Goal: Task Accomplishment & Management: Use online tool/utility

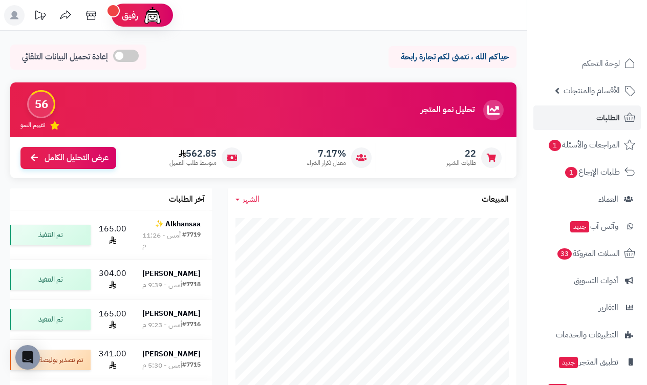
click at [594, 116] on link "الطلبات" at bounding box center [586, 117] width 107 height 25
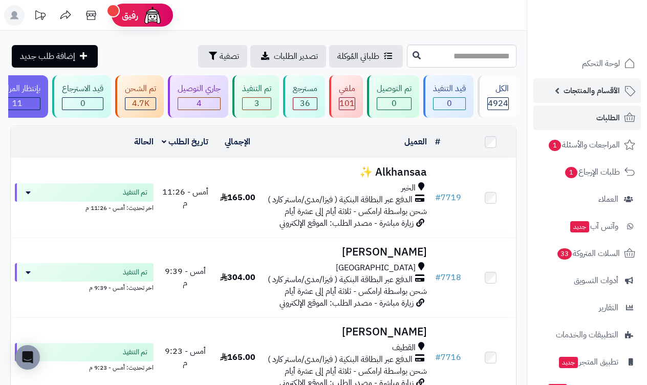
click at [568, 95] on span "الأقسام والمنتجات" at bounding box center [592, 90] width 56 height 14
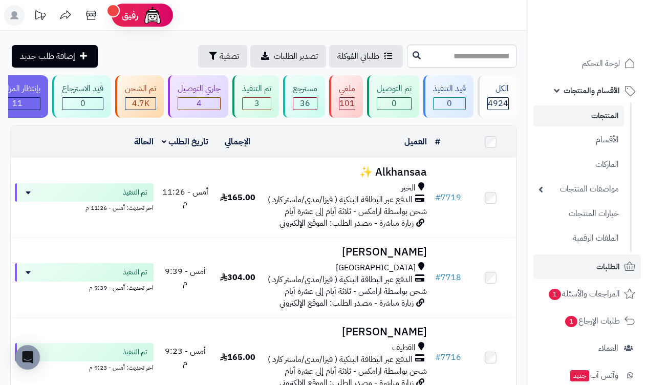
click at [593, 116] on link "المنتجات" at bounding box center [578, 115] width 91 height 21
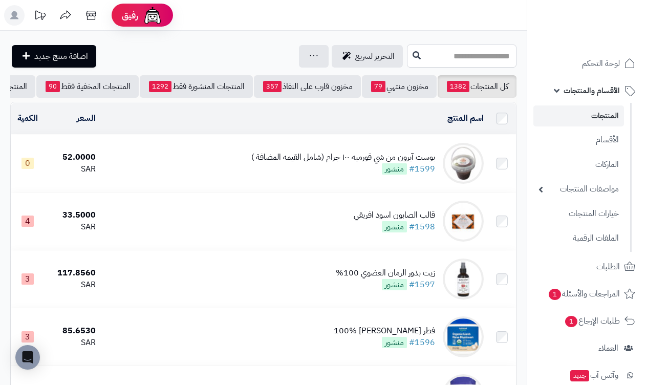
click at [487, 62] on input "text" at bounding box center [462, 56] width 110 height 23
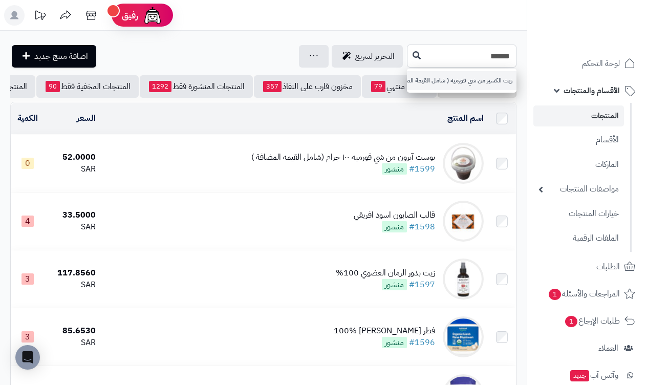
type input "******"
click at [489, 75] on link "زيت الكسير من شي قورميه ( شامل القيمة المضافة )" at bounding box center [462, 80] width 110 height 19
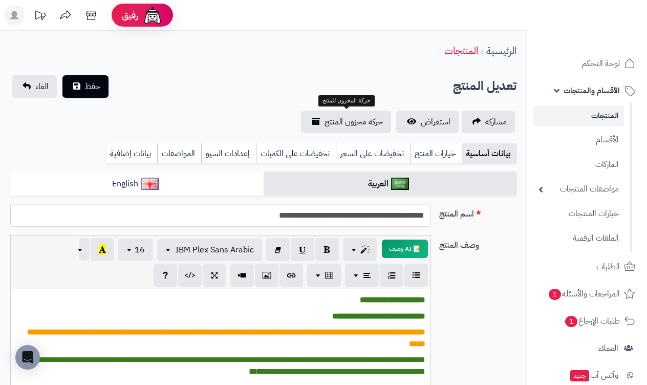
scroll to position [-2, 0]
